Goal: Transaction & Acquisition: Purchase product/service

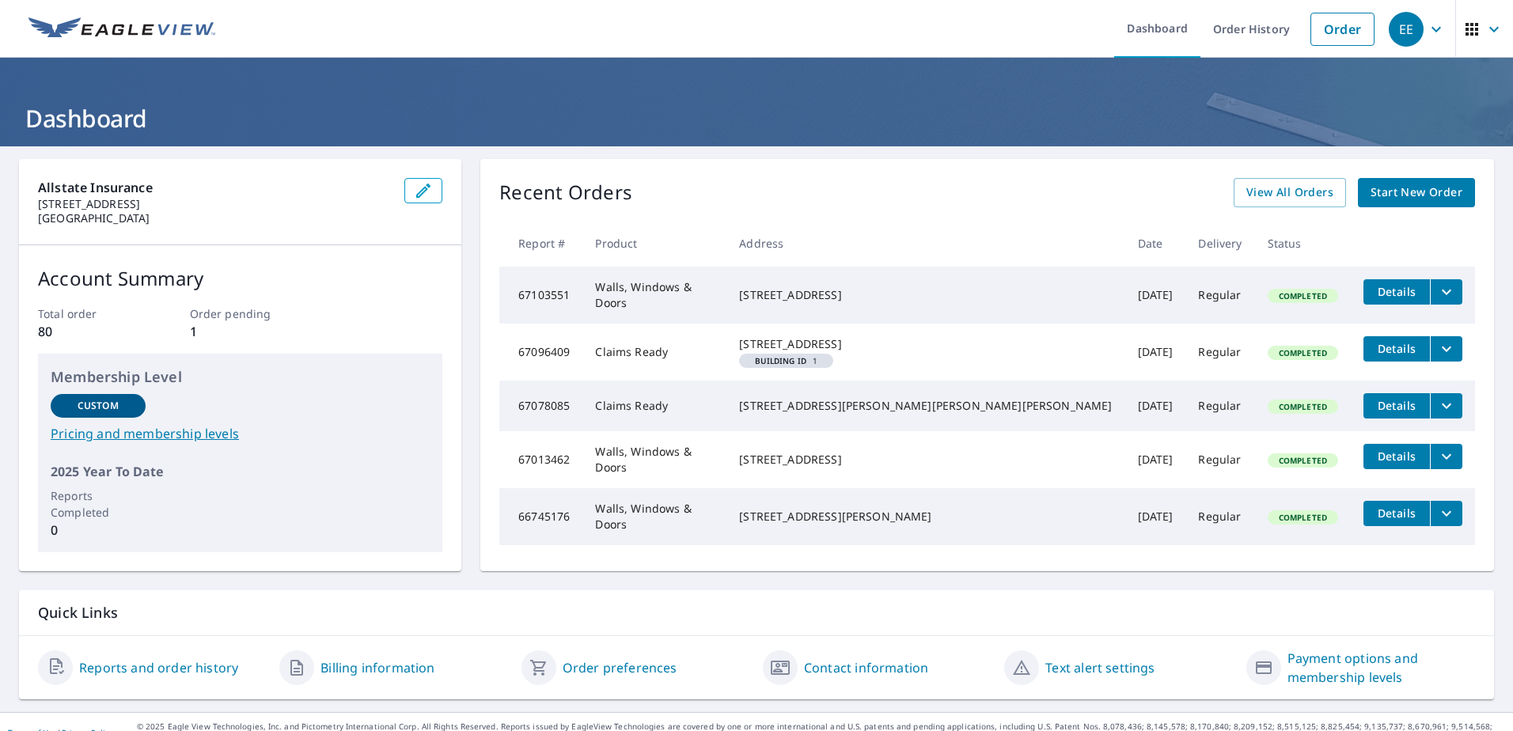
click at [1370, 190] on span "Start New Order" at bounding box center [1416, 193] width 92 height 20
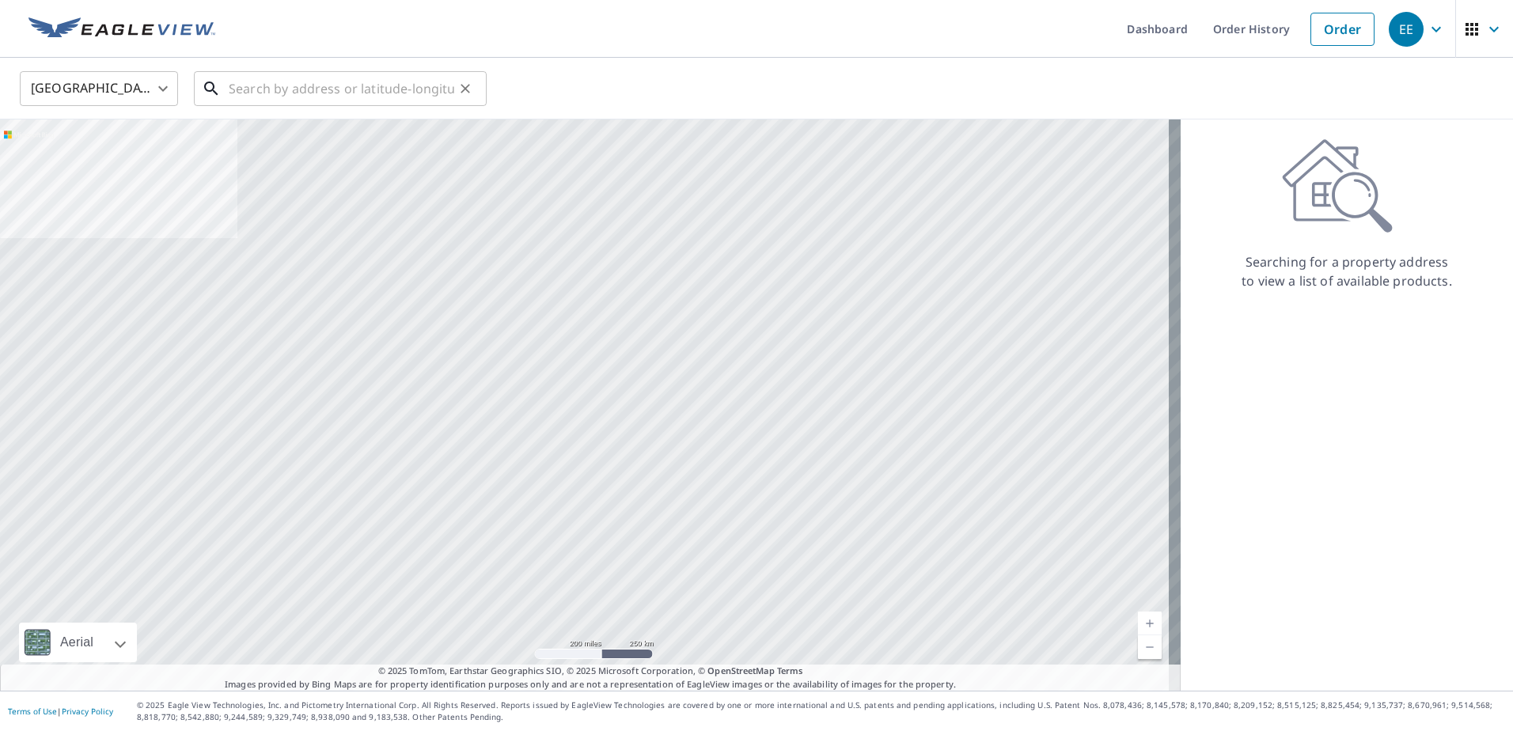
click at [305, 80] on input "text" at bounding box center [341, 88] width 225 height 44
paste input "[STREET_ADDRESS]"
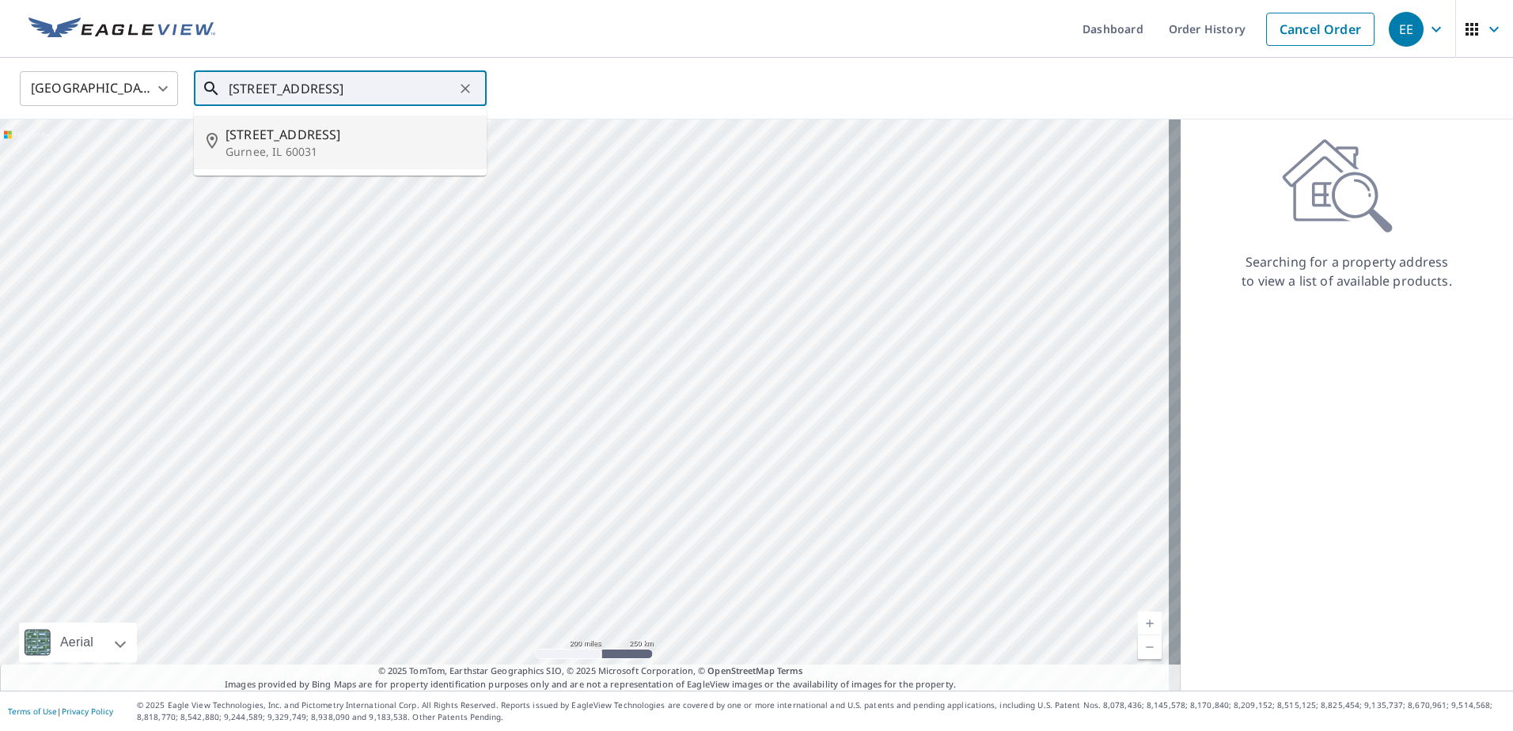
click at [351, 131] on span "[STREET_ADDRESS]" at bounding box center [349, 134] width 248 height 19
type input "[STREET_ADDRESS]"
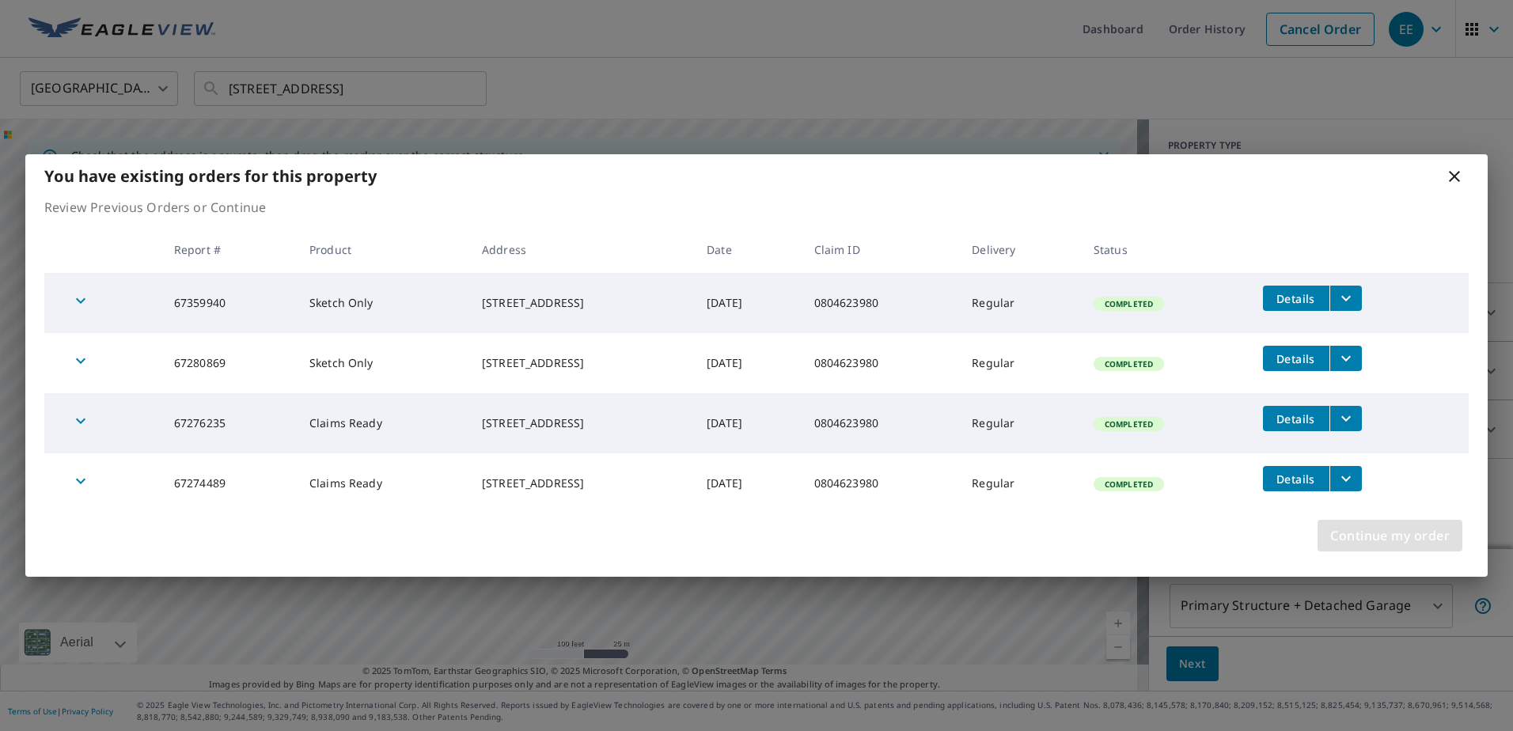
click at [1406, 535] on span "Continue my order" at bounding box center [1389, 536] width 119 height 22
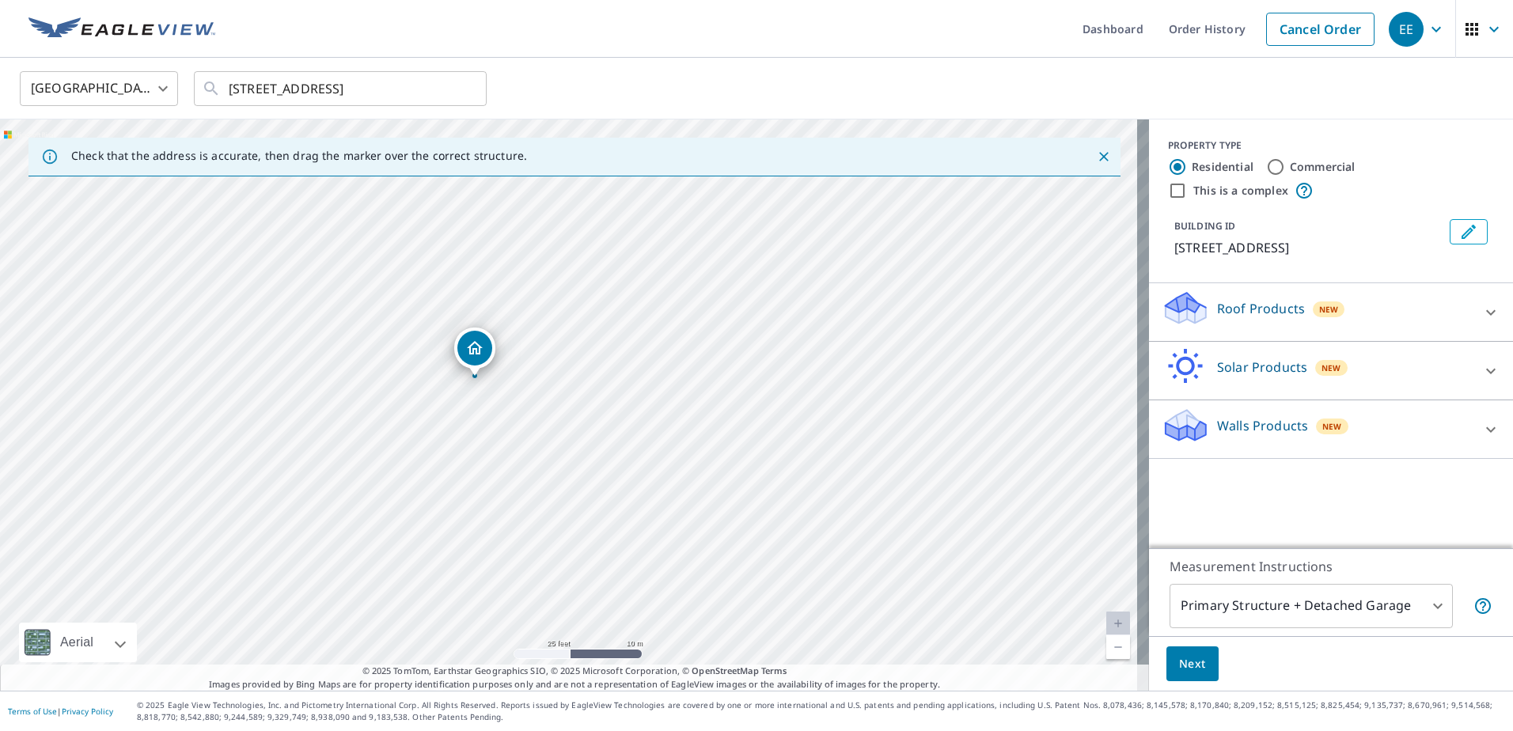
click at [1486, 427] on icon at bounding box center [1490, 429] width 9 height 6
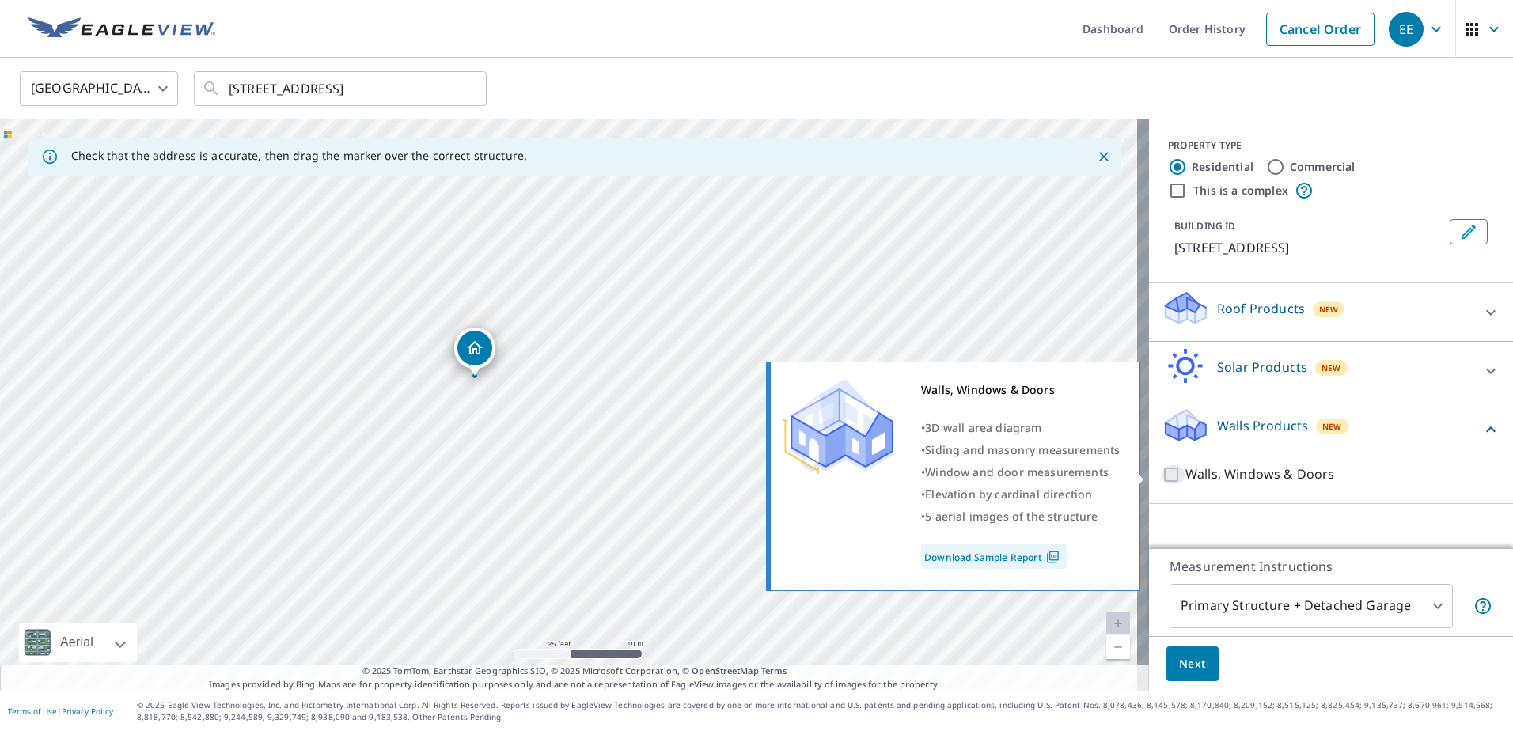
click at [1161, 473] on input "Walls, Windows & Doors" at bounding box center [1173, 474] width 24 height 19
checkbox input "true"
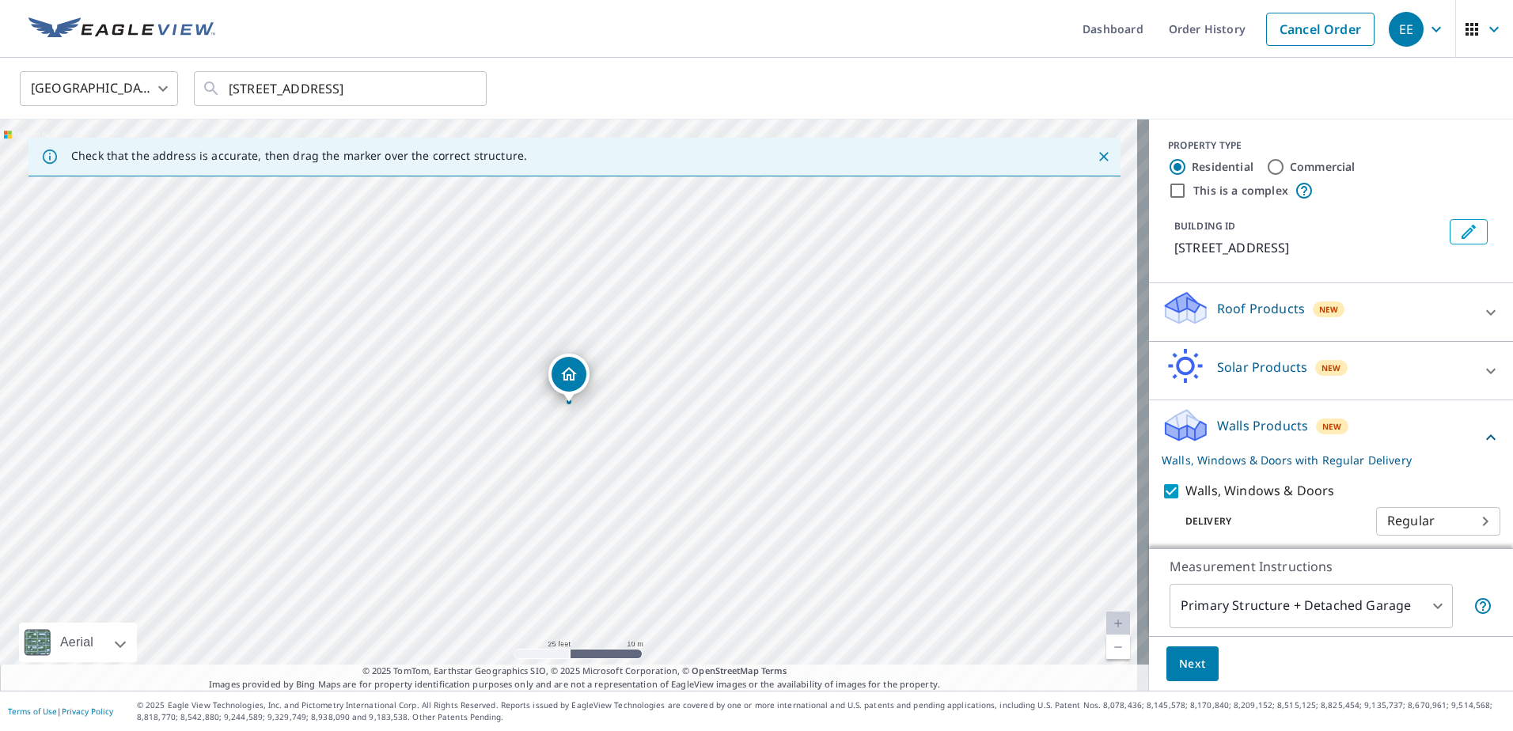
click at [1375, 600] on body "EE EE Dashboard Order History Cancel Order EE [GEOGRAPHIC_DATA] [GEOGRAPHIC_DAT…" at bounding box center [756, 365] width 1513 height 731
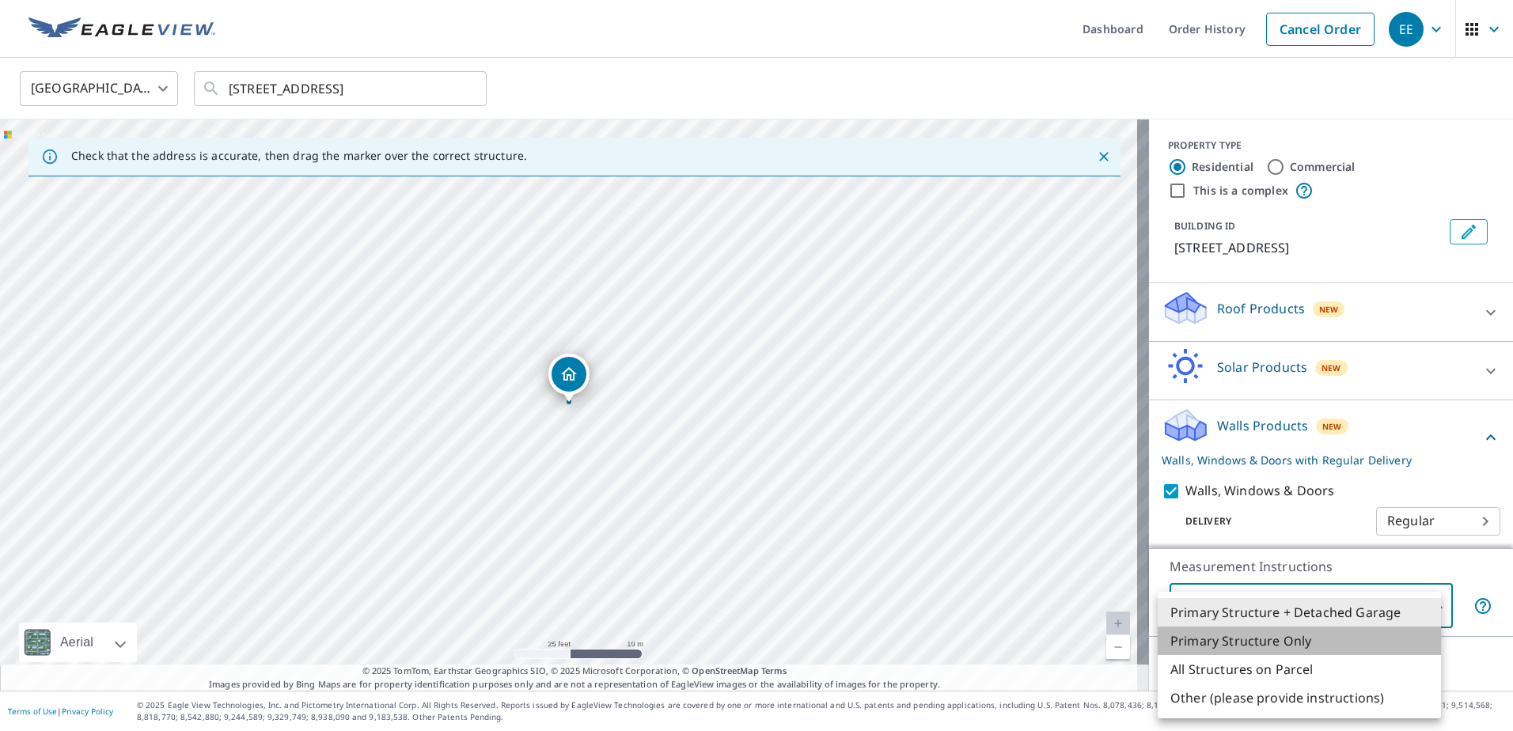
click at [1262, 641] on li "Primary Structure Only" at bounding box center [1298, 641] width 283 height 28
type input "2"
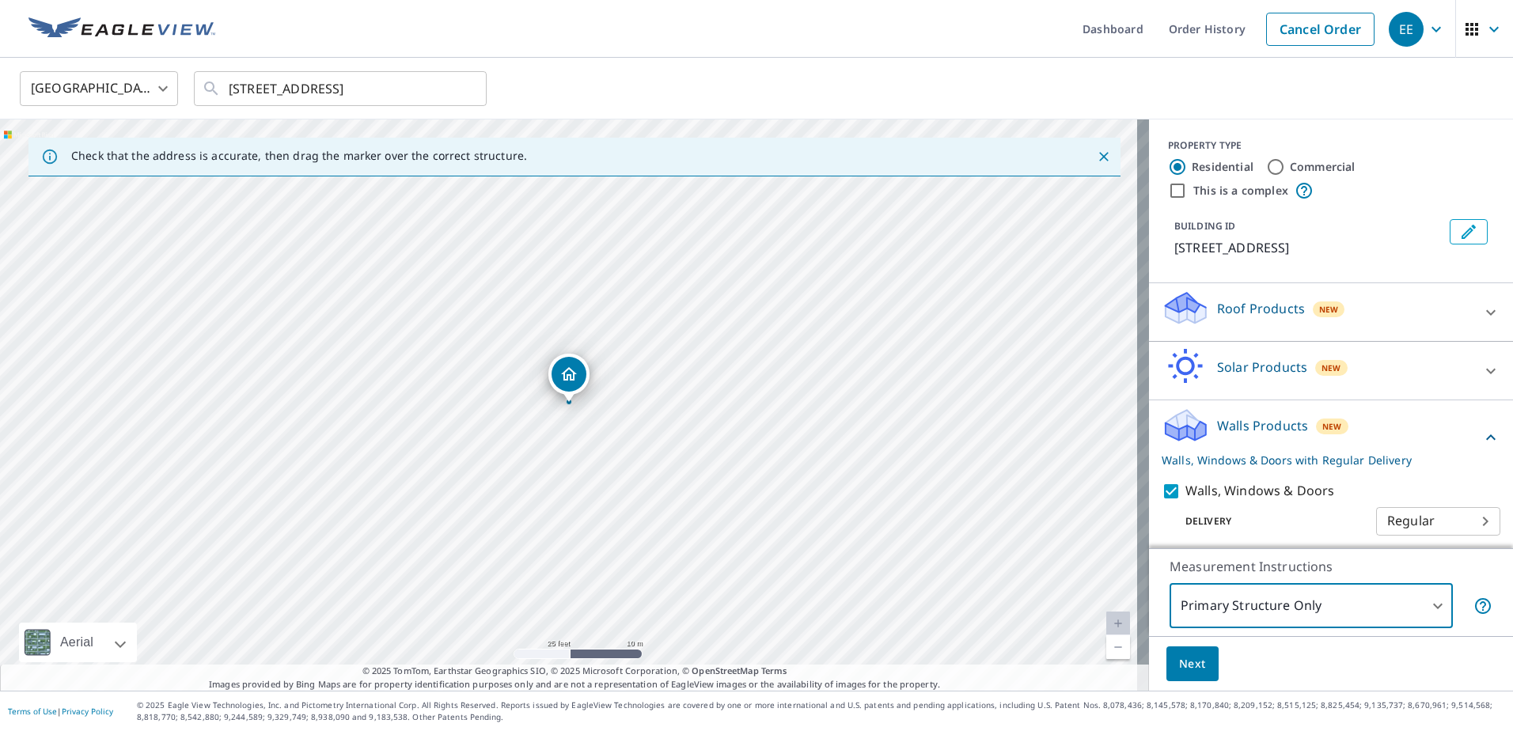
click at [1190, 657] on span "Next" at bounding box center [1192, 664] width 27 height 20
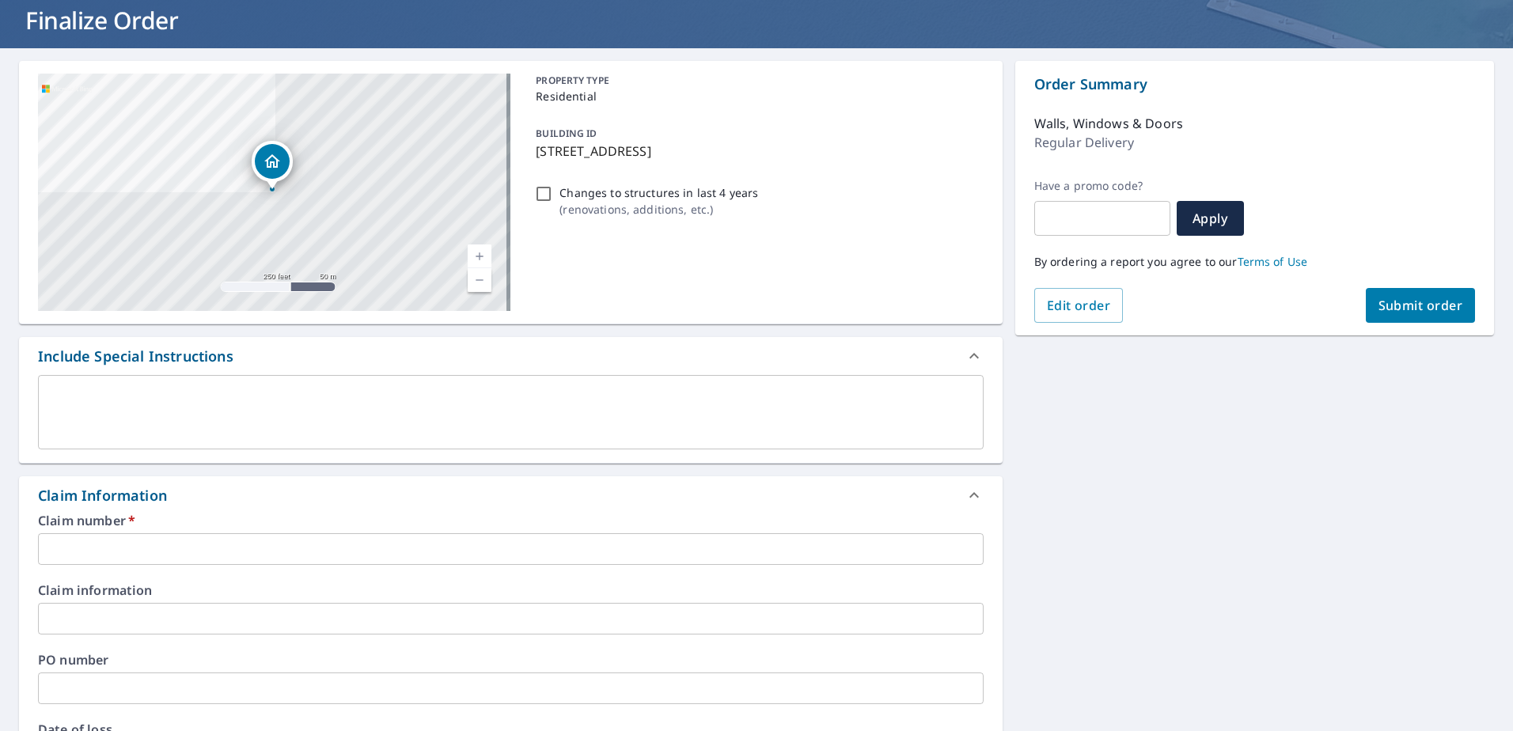
scroll to position [158, 0]
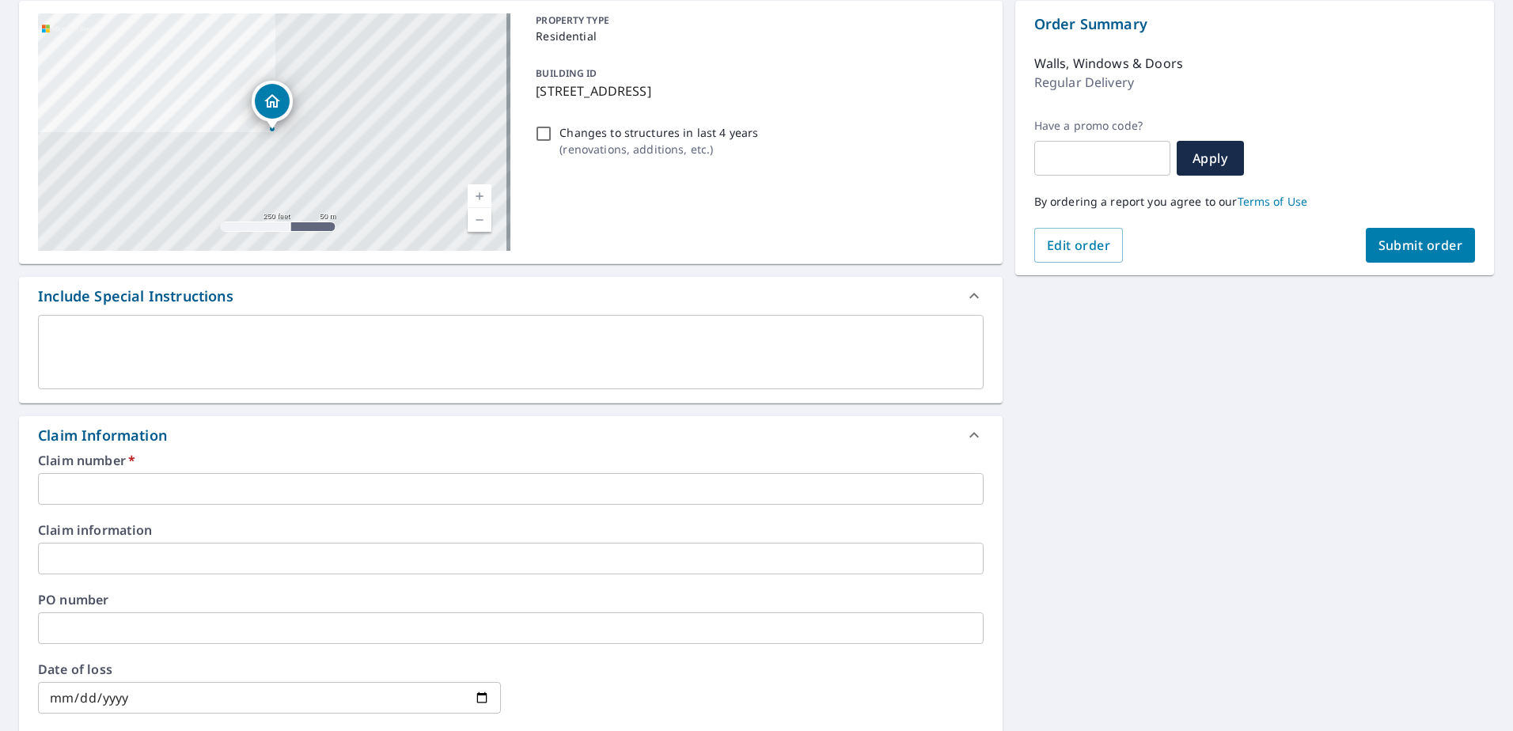
click at [88, 481] on input "text" at bounding box center [510, 489] width 945 height 32
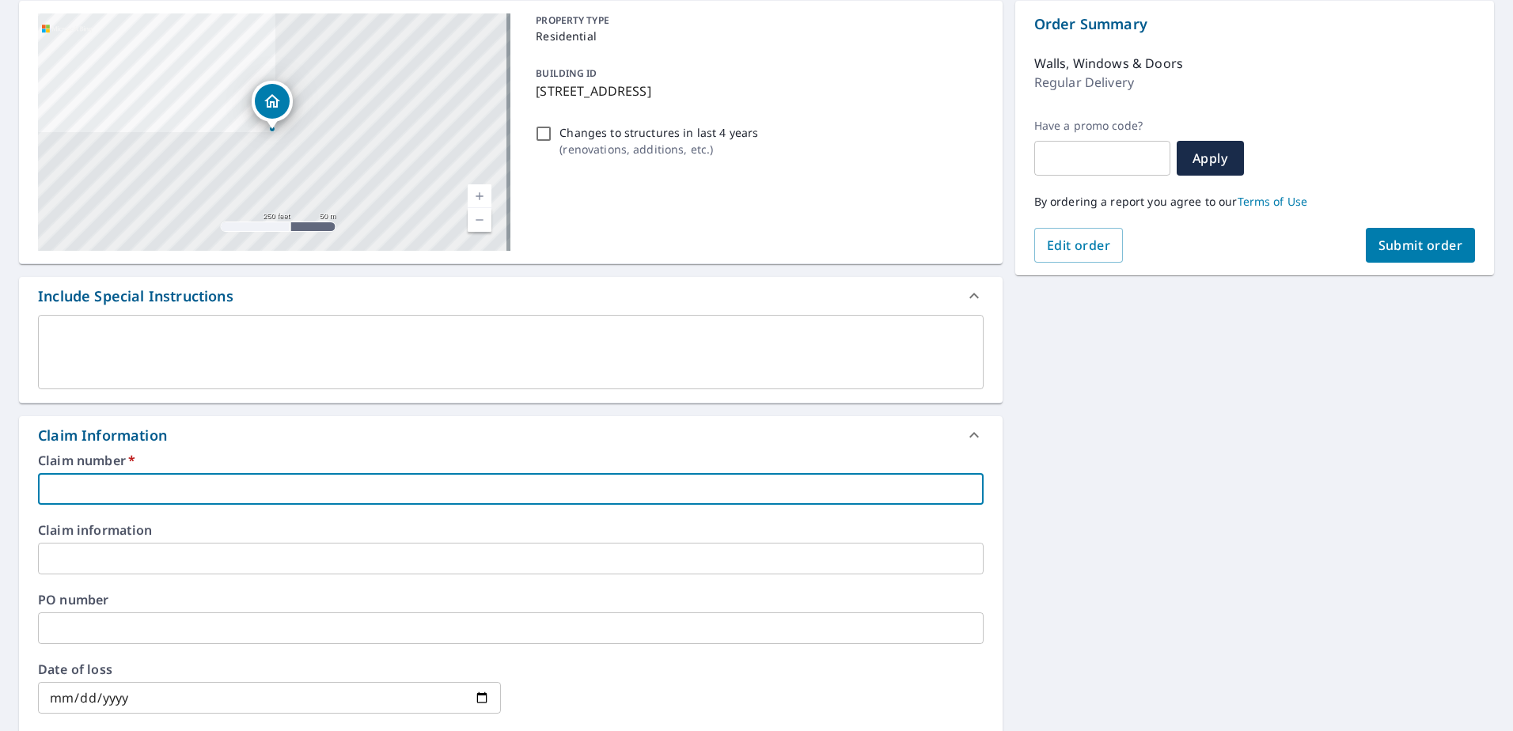
paste input "0804623980"
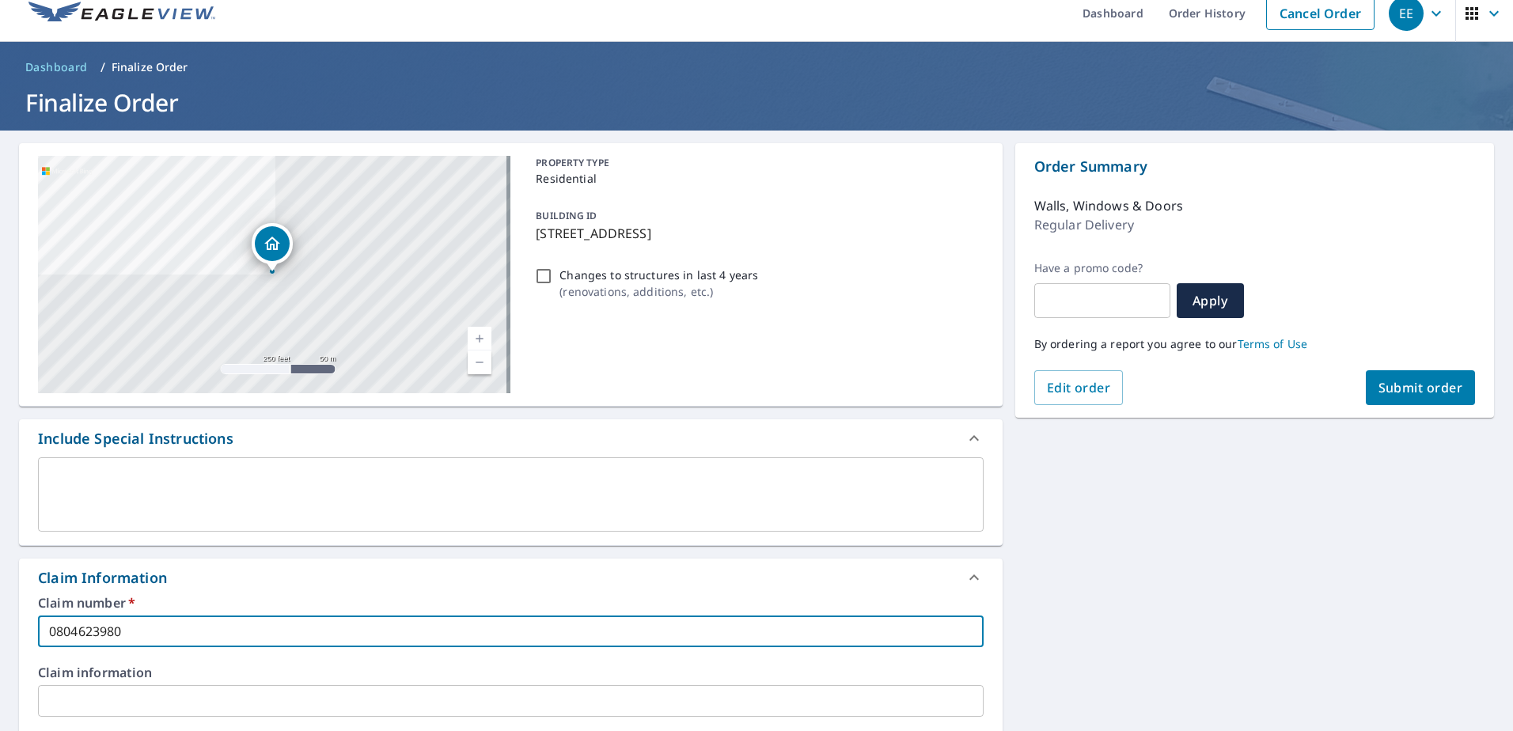
scroll to position [0, 0]
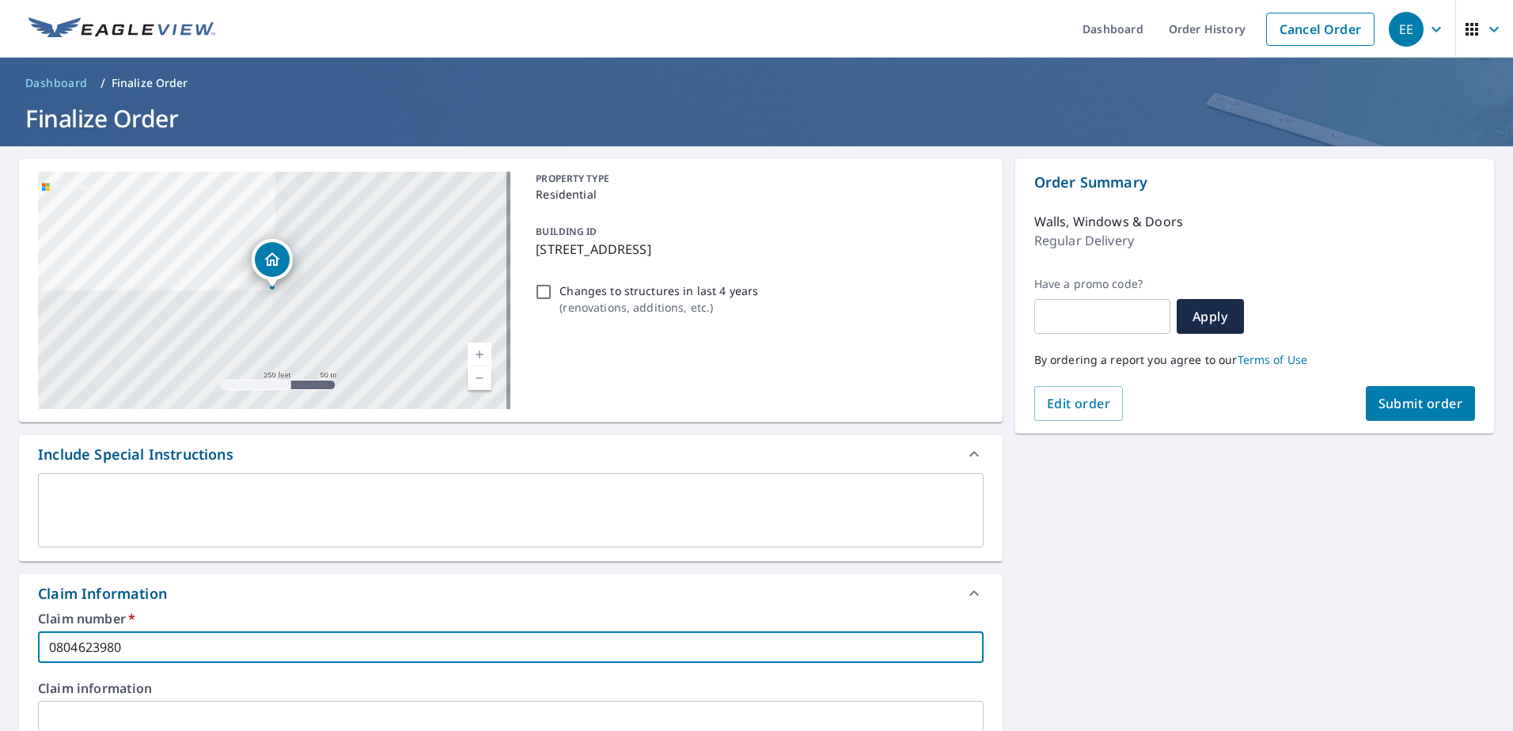
type input "0804623980"
click at [1407, 399] on span "Submit order" at bounding box center [1420, 403] width 85 height 17
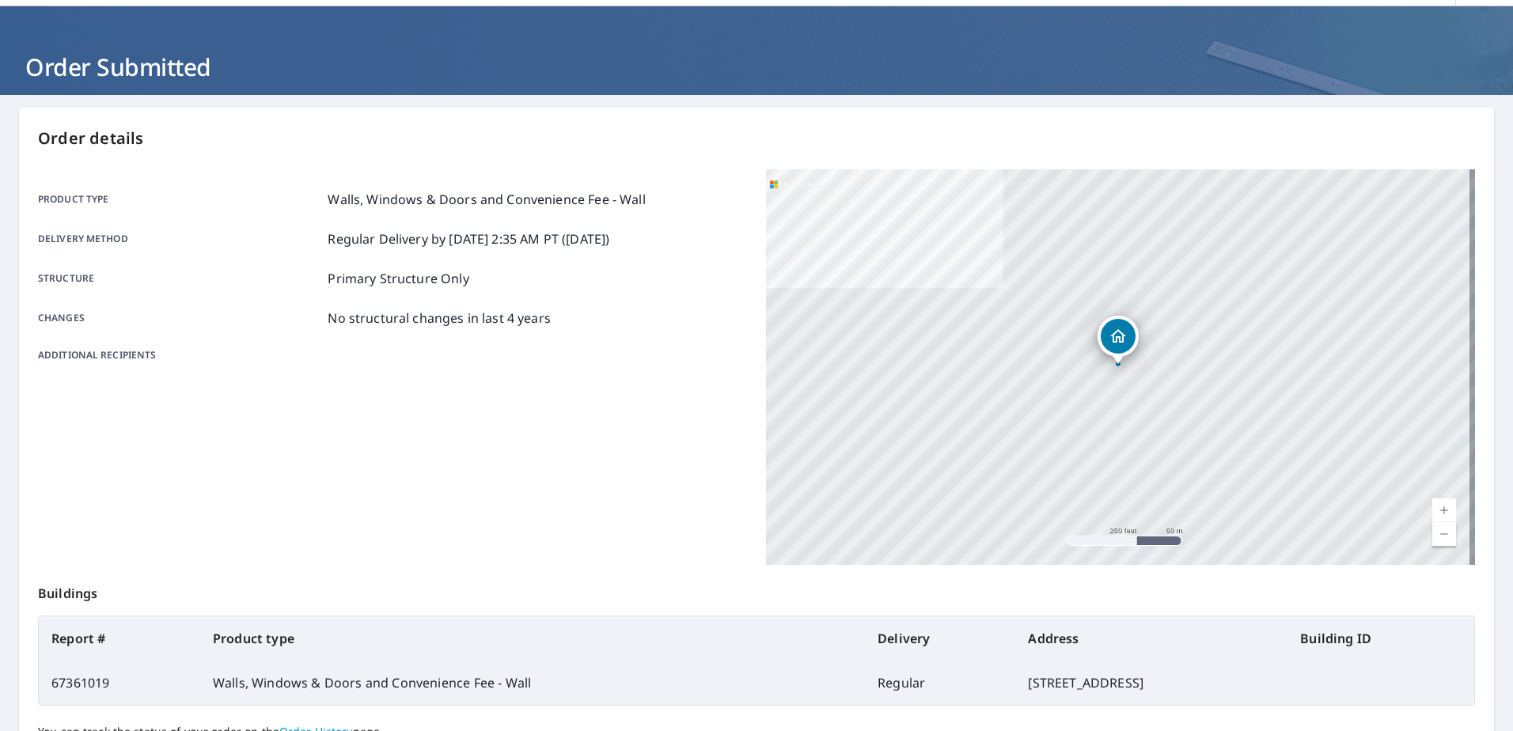
scroll to position [79, 0]
